Goal: Task Accomplishment & Management: Use online tool/utility

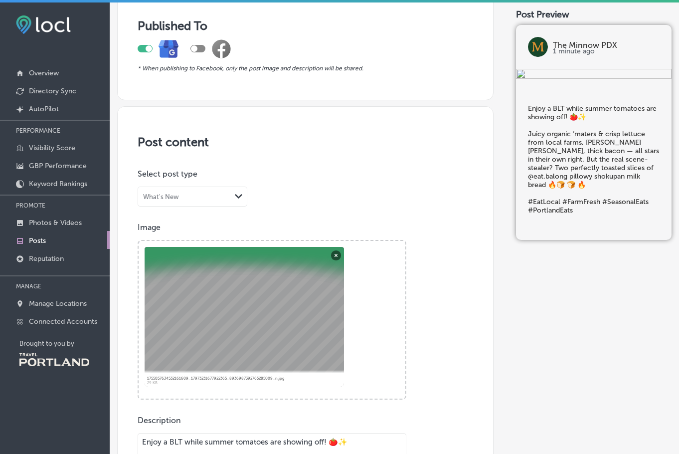
scroll to position [266, 0]
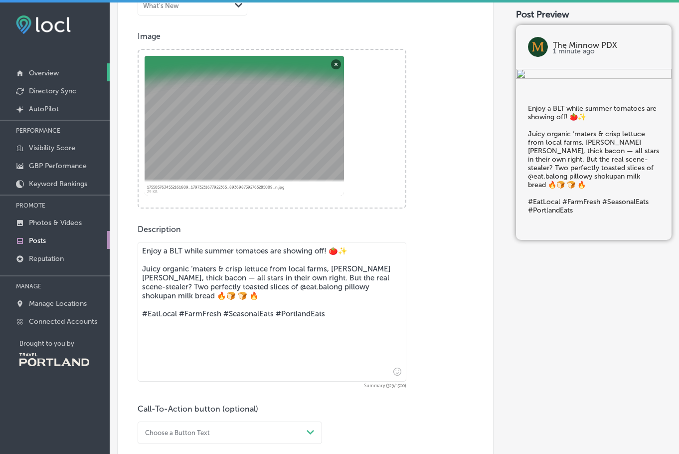
click at [58, 65] on link "Overview" at bounding box center [55, 72] width 110 height 18
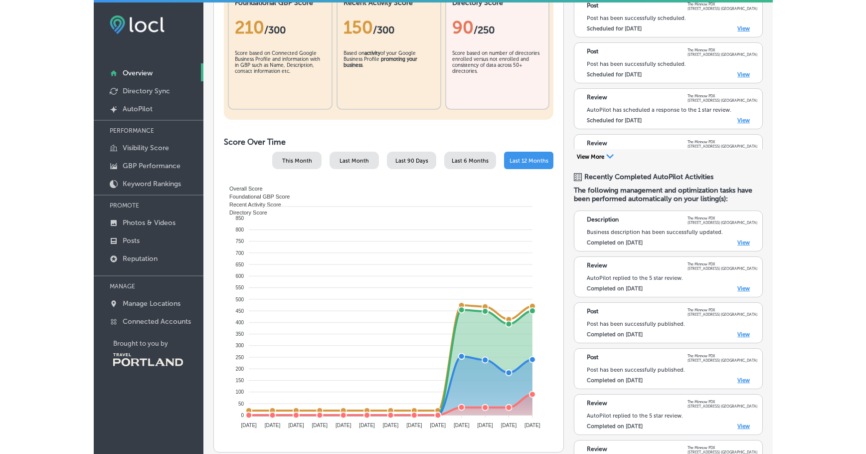
scroll to position [399, 0]
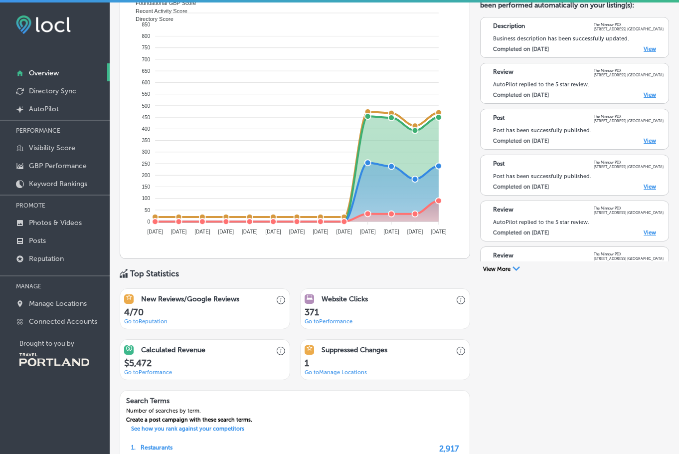
click at [349, 369] on link "Go to [GEOGRAPHIC_DATA] Locations" at bounding box center [336, 372] width 62 height 6
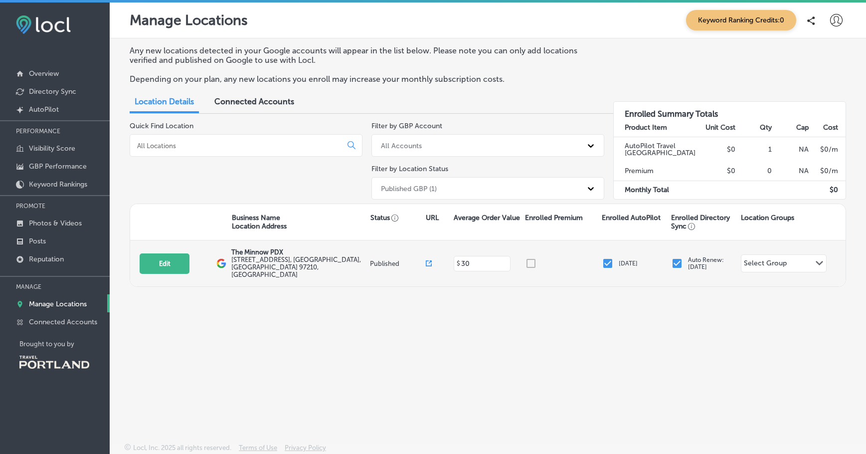
click at [531, 258] on div at bounding box center [563, 263] width 77 height 12
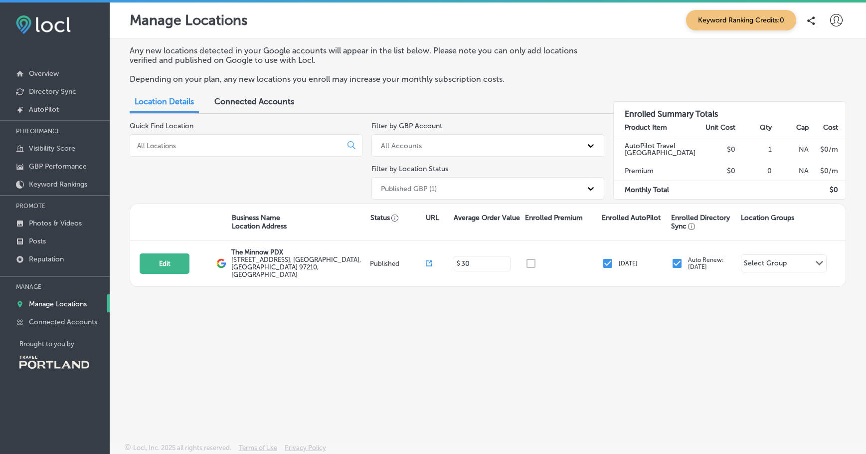
click at [289, 106] on div "Connected Accounts" at bounding box center [254, 102] width 95 height 21
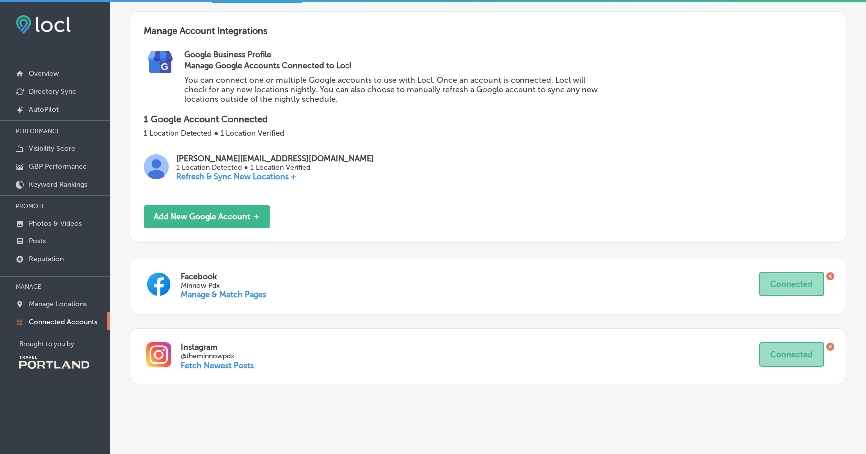
scroll to position [111, 0]
click at [231, 359] on p "Fetch Newest Posts" at bounding box center [217, 363] width 73 height 9
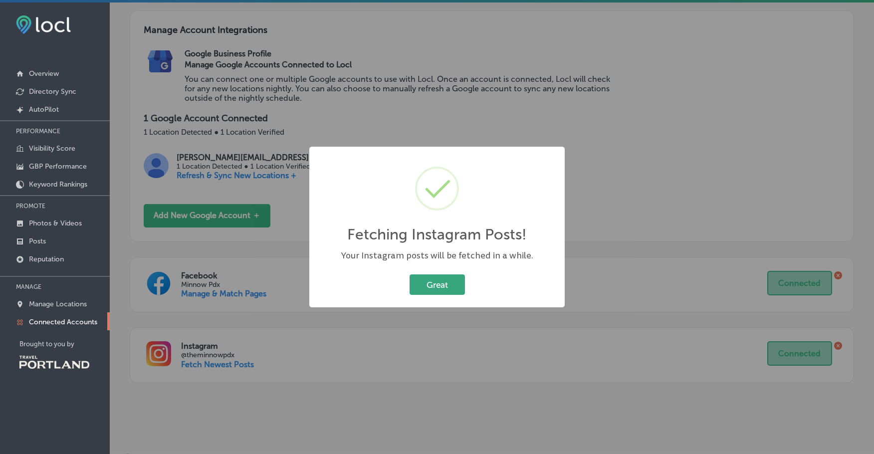
click at [446, 285] on button "Great" at bounding box center [436, 284] width 55 height 20
